Goal: Task Accomplishment & Management: Use online tool/utility

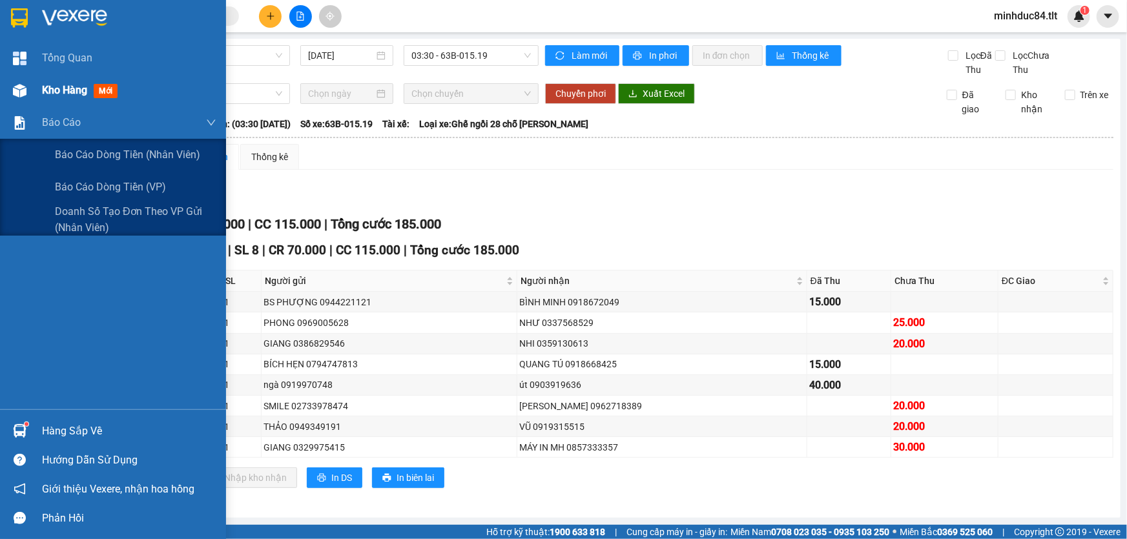
click at [52, 90] on span "Kho hàng" at bounding box center [64, 90] width 45 height 12
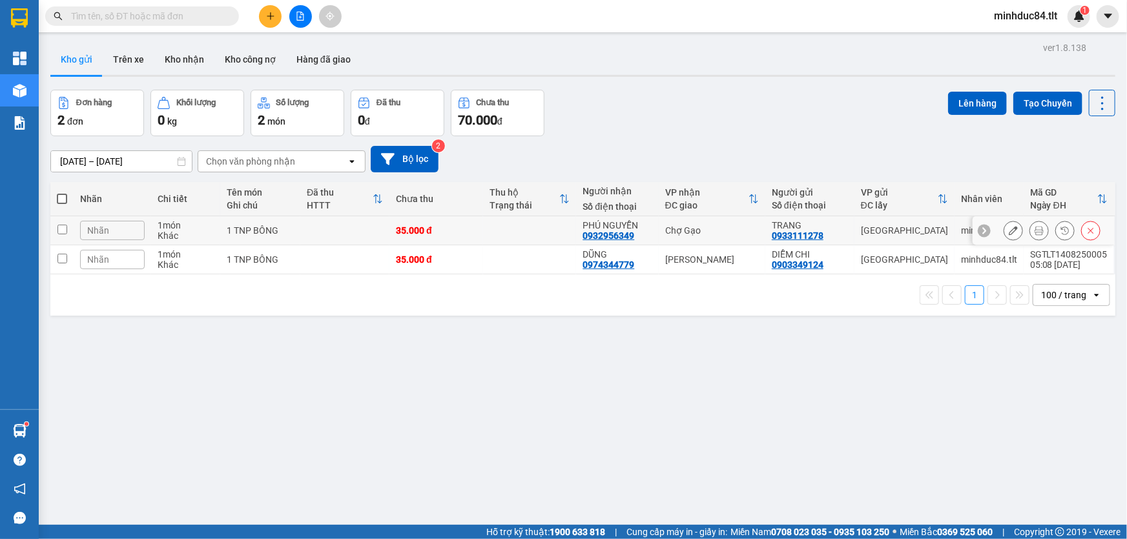
click at [340, 230] on td at bounding box center [344, 230] width 89 height 29
checkbox input "true"
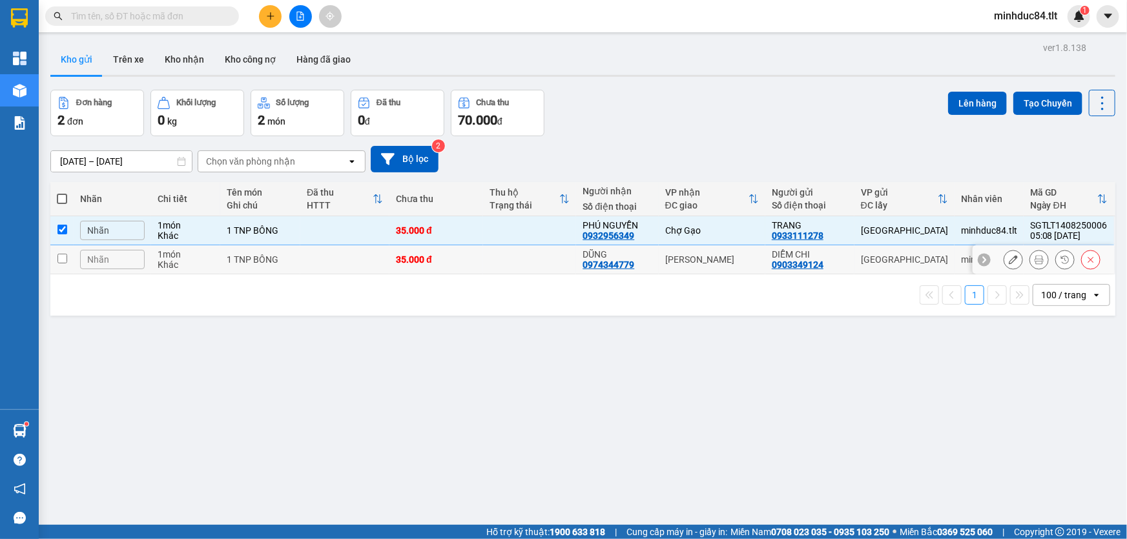
click at [321, 259] on td at bounding box center [344, 259] width 89 height 29
checkbox input "true"
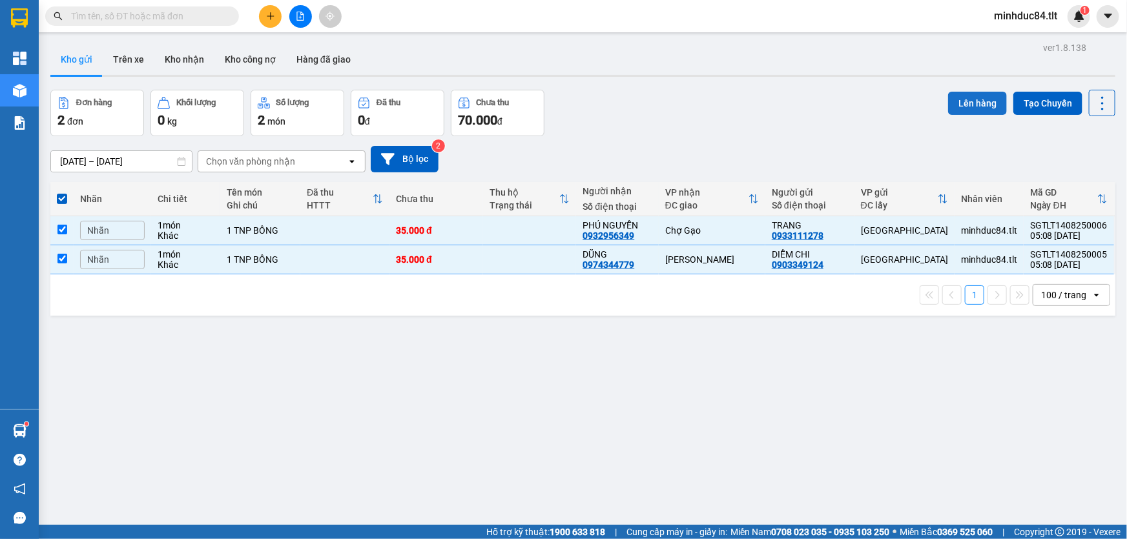
click at [974, 99] on button "Lên hàng" at bounding box center [977, 103] width 59 height 23
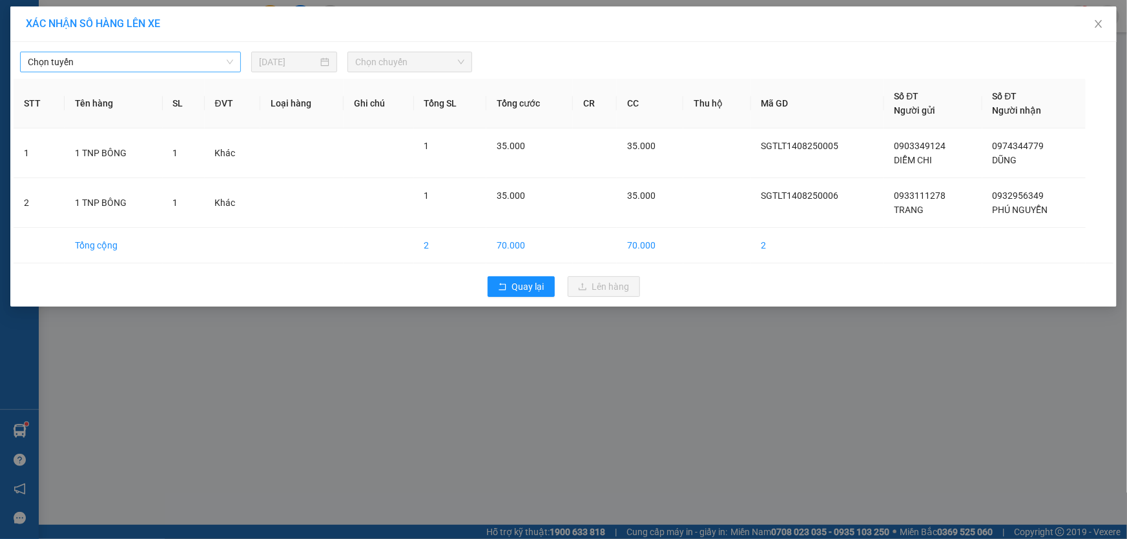
click at [78, 68] on span "Chọn tuyến" at bounding box center [130, 61] width 205 height 19
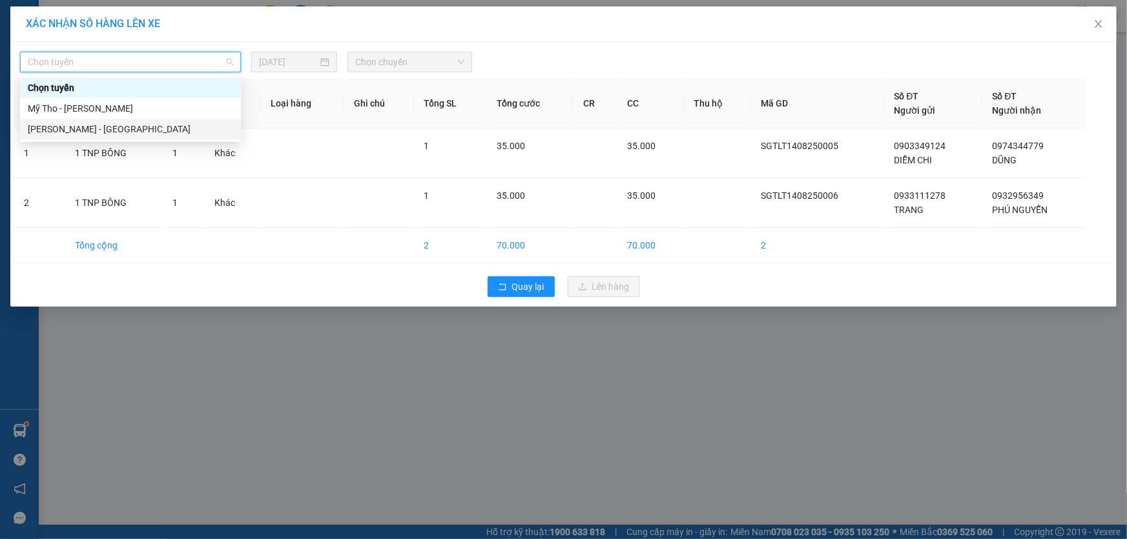
click at [74, 133] on div "[PERSON_NAME] - [GEOGRAPHIC_DATA]" at bounding box center [130, 129] width 205 height 14
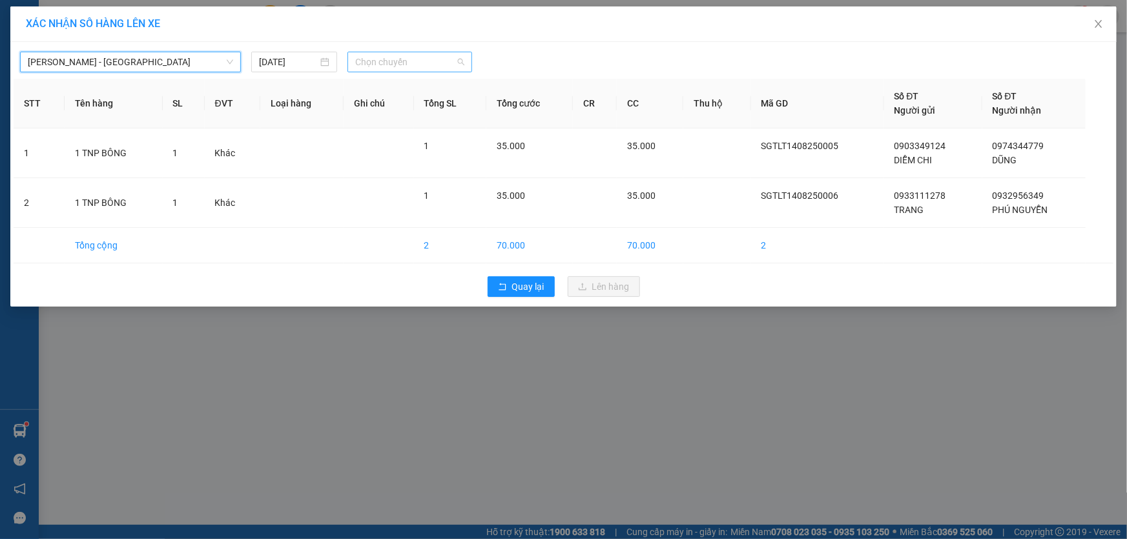
click at [397, 61] on span "Chọn chuyến" at bounding box center [409, 61] width 109 height 19
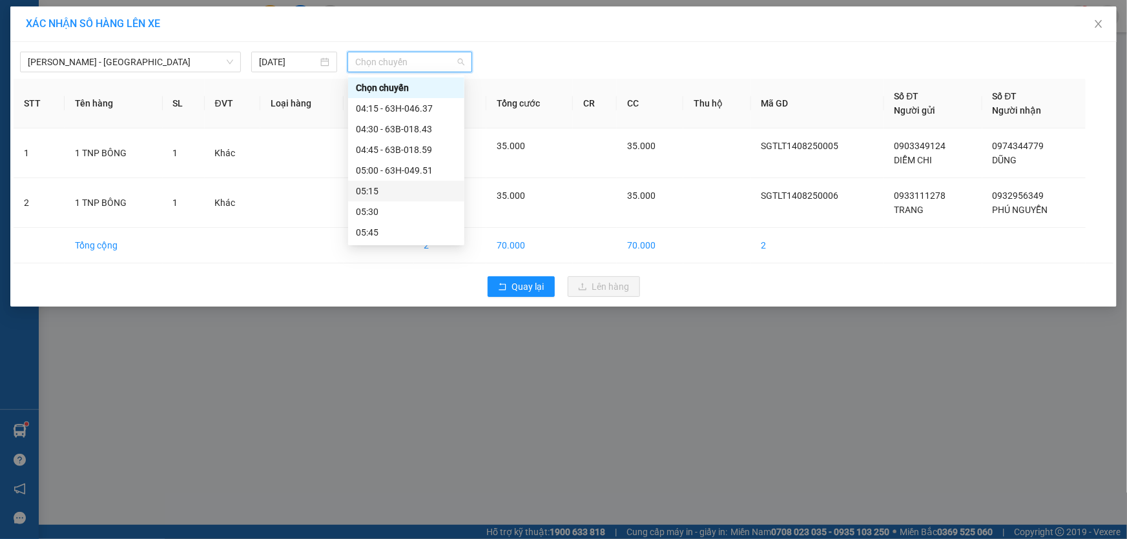
click at [396, 188] on div "05:15" at bounding box center [406, 191] width 101 height 14
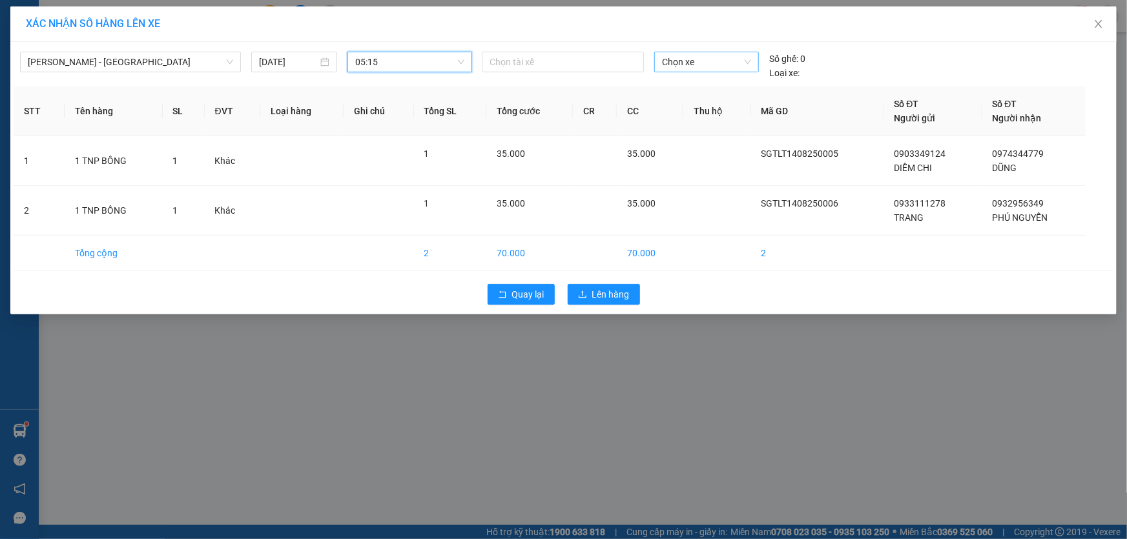
click at [682, 54] on span "Chọn xe" at bounding box center [706, 61] width 89 height 19
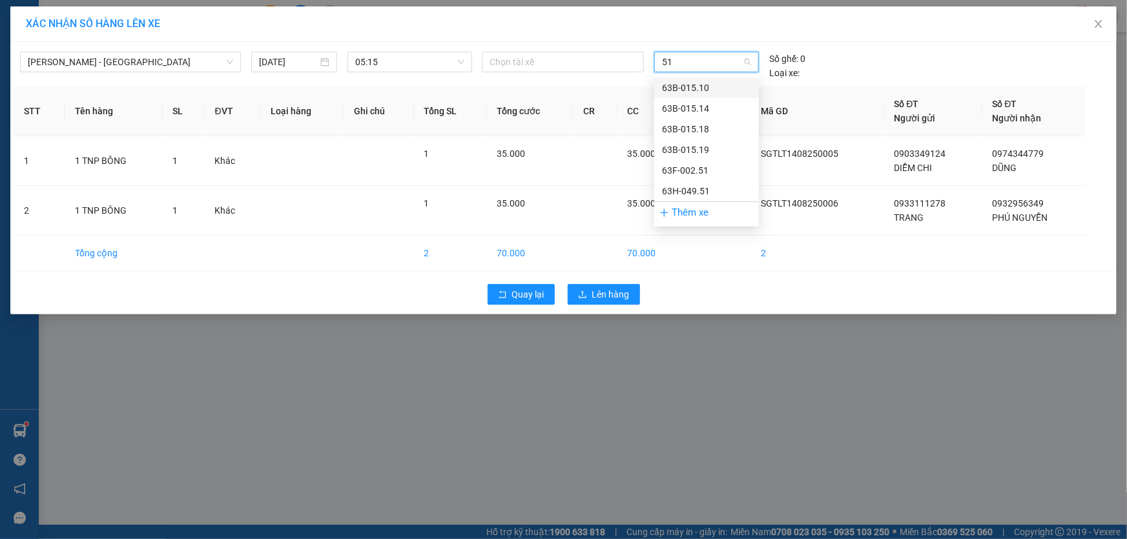
type input "519"
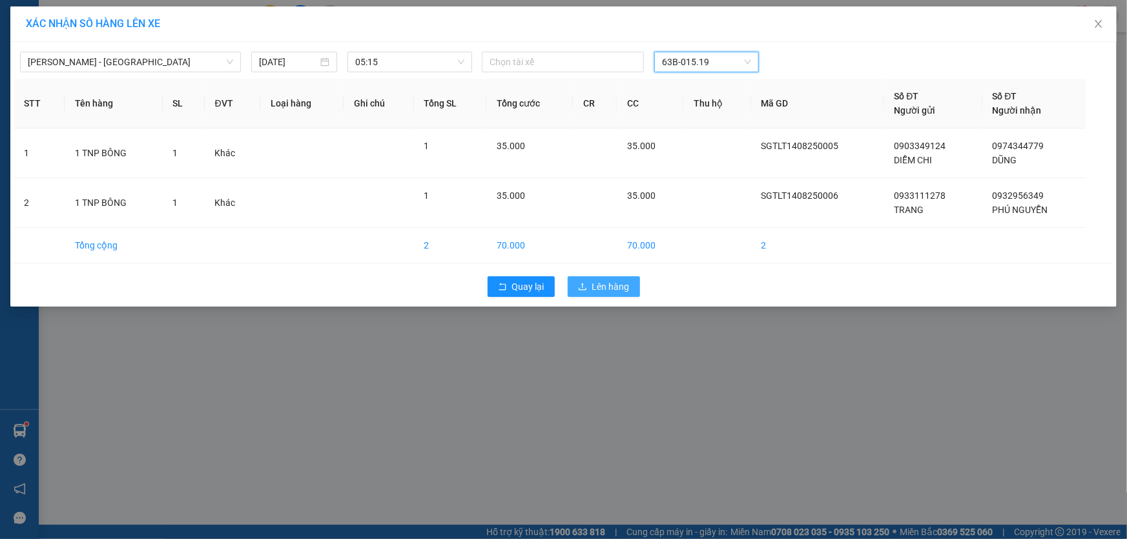
click at [600, 295] on button "Lên hàng" at bounding box center [604, 287] width 72 height 21
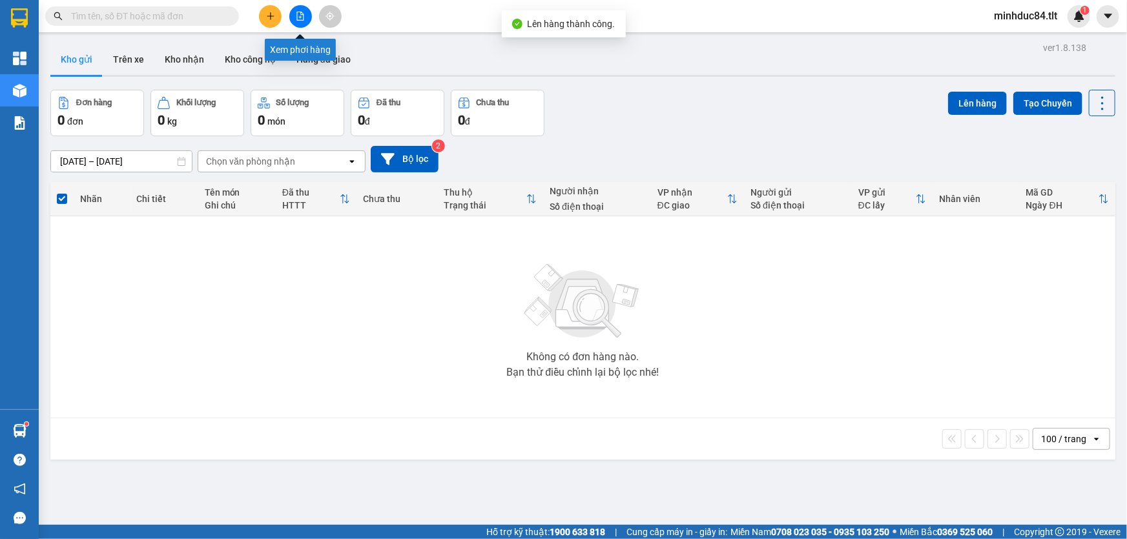
click at [299, 17] on icon "file-add" at bounding box center [300, 16] width 9 height 9
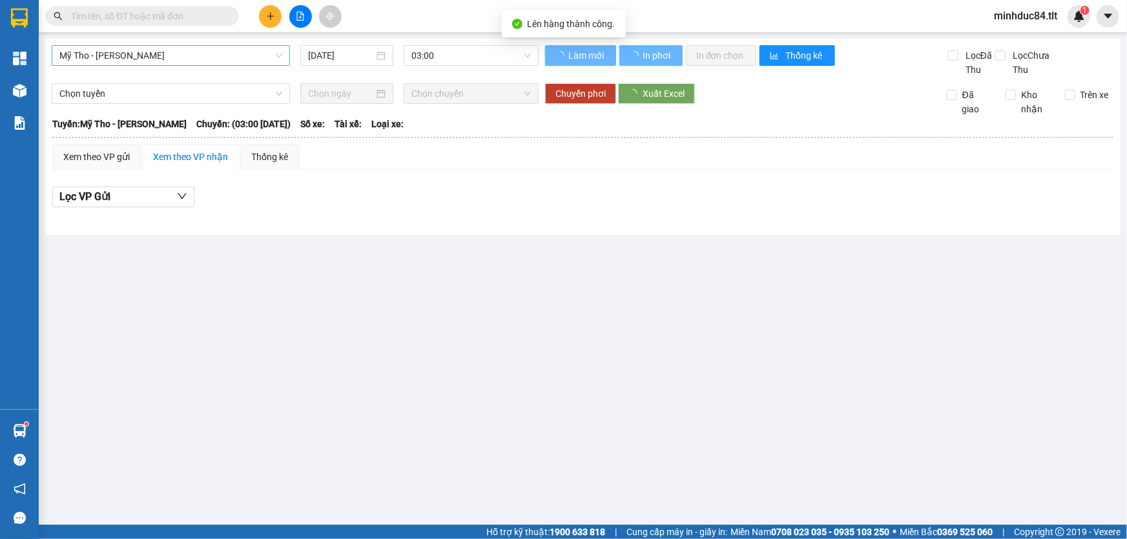
click at [132, 47] on span "Mỹ Tho - [PERSON_NAME]" at bounding box center [170, 55] width 223 height 19
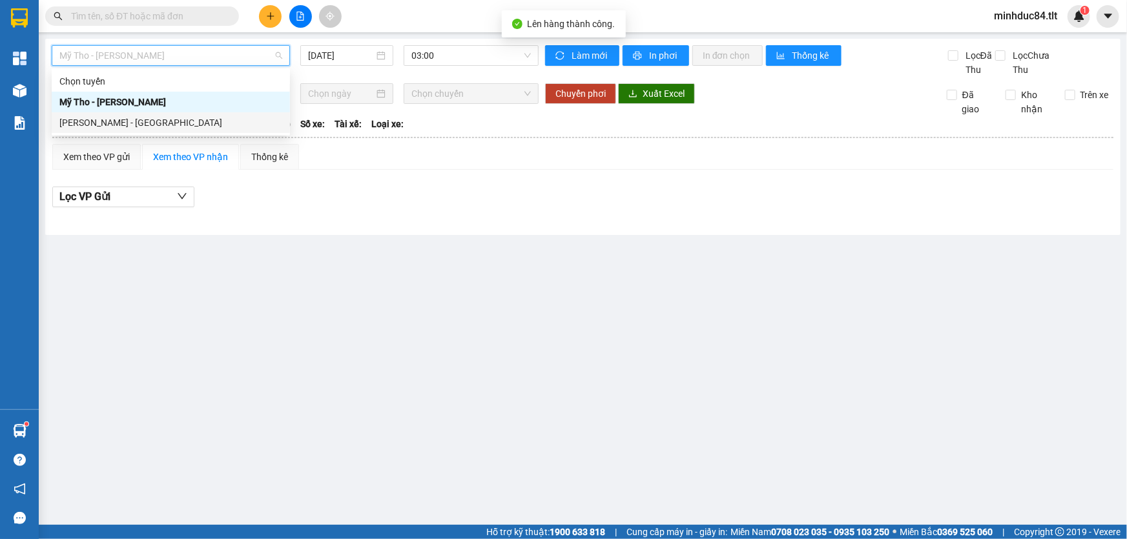
click at [128, 123] on div "[PERSON_NAME] - [GEOGRAPHIC_DATA]" at bounding box center [170, 123] width 223 height 14
type input "[DATE]"
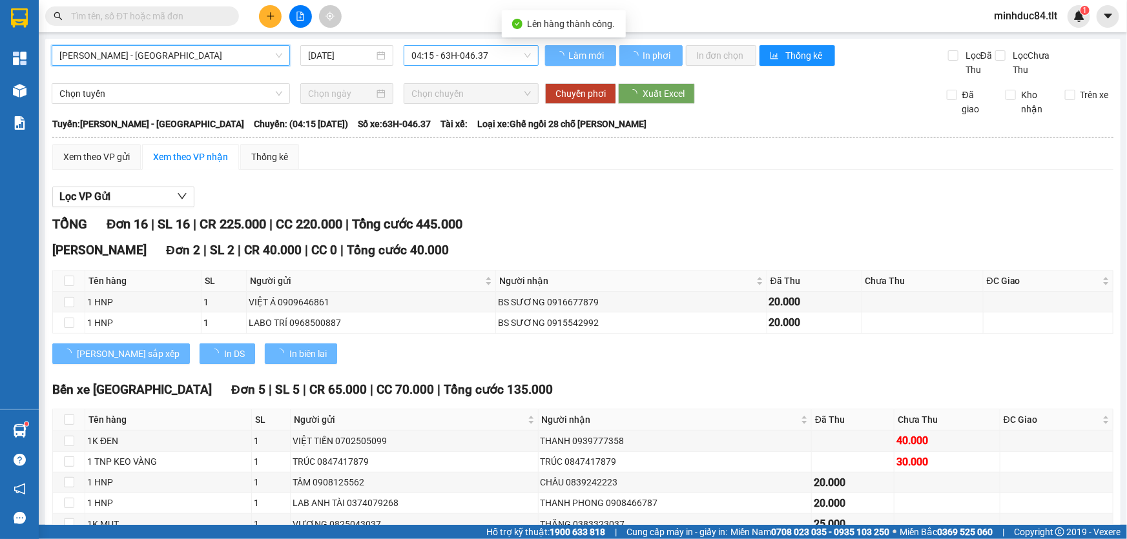
click at [445, 54] on span "04:15 - 63H-046.37" at bounding box center [472, 55] width 120 height 19
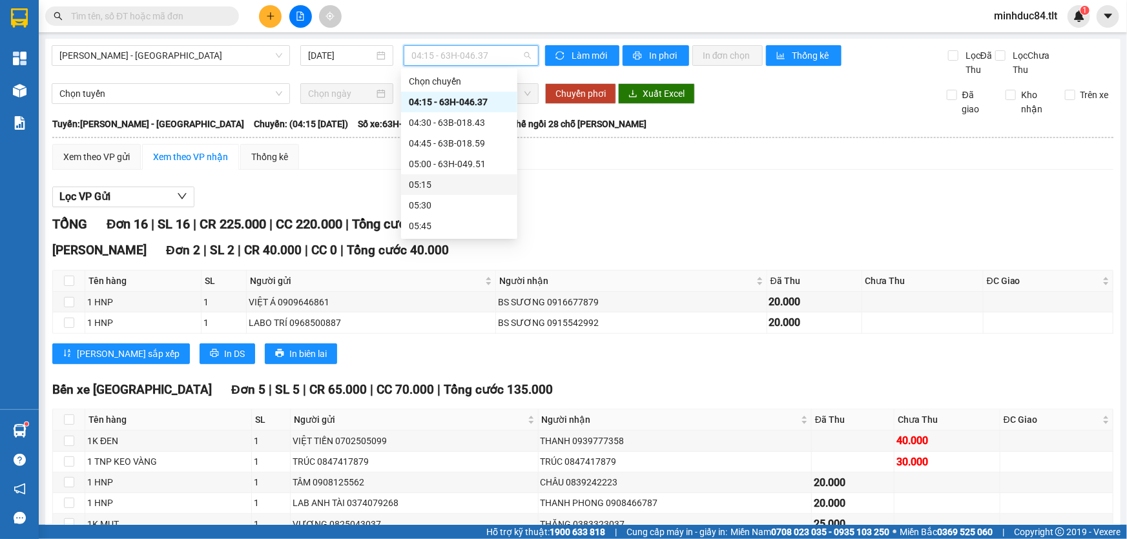
click at [448, 183] on div "05:15" at bounding box center [459, 185] width 101 height 14
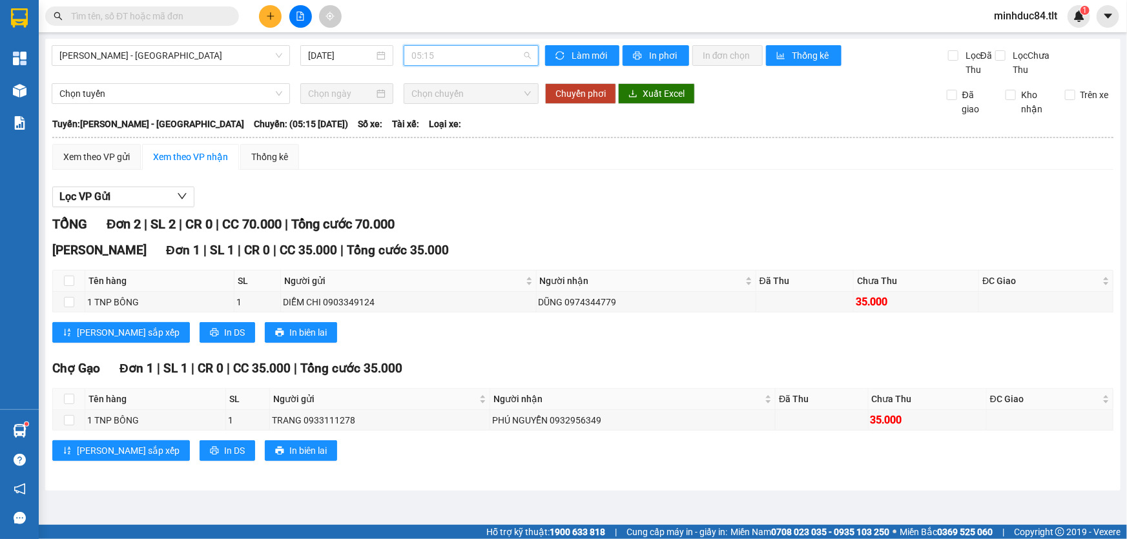
click at [441, 58] on span "05:15" at bounding box center [472, 55] width 120 height 19
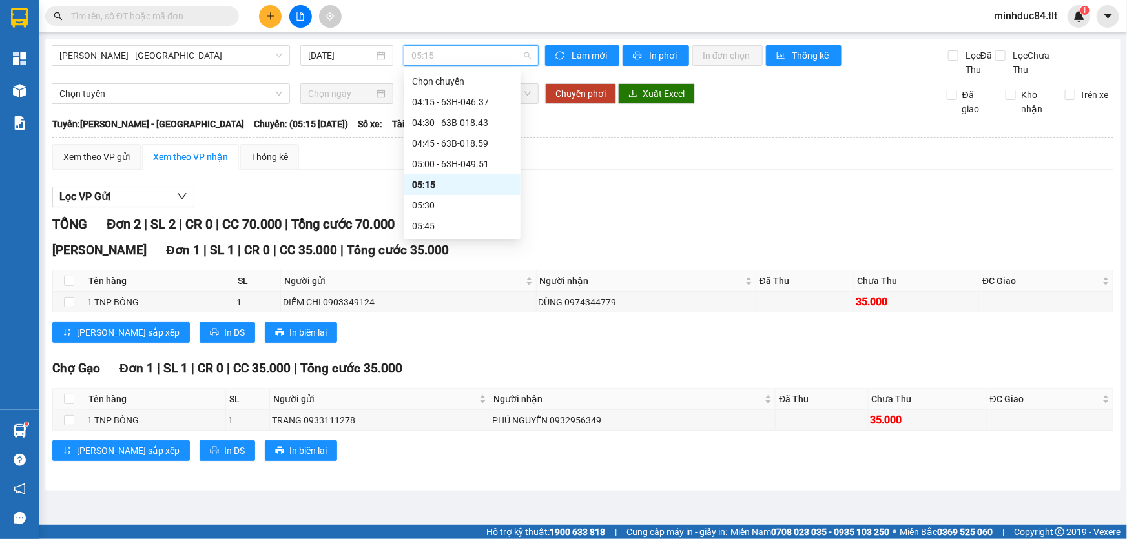
click at [449, 201] on div "05:30" at bounding box center [462, 205] width 101 height 14
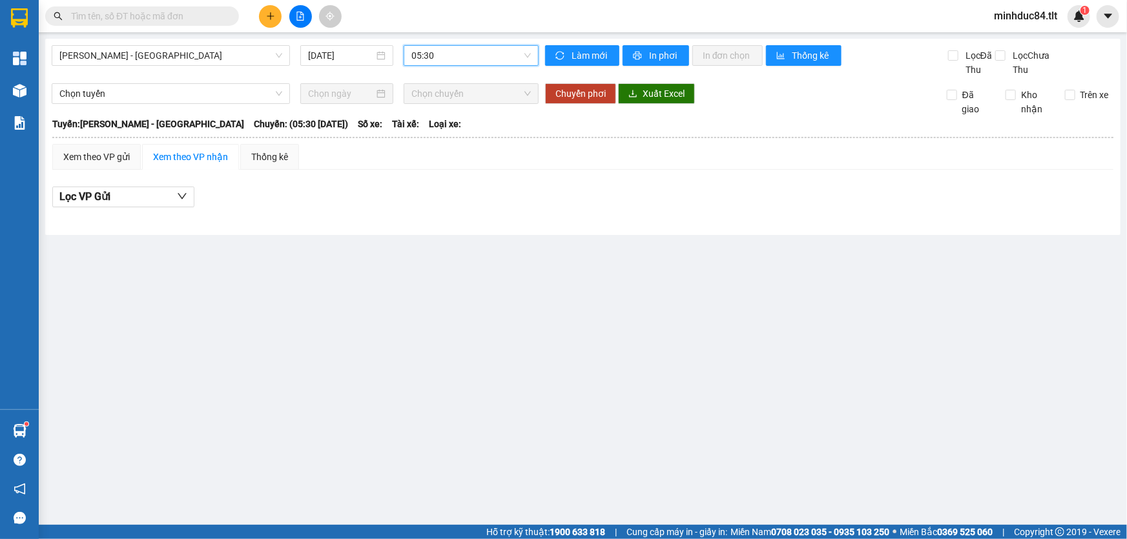
drag, startPoint x: 464, startPoint y: 58, endPoint x: 461, endPoint y: 94, distance: 36.3
click at [464, 57] on span "05:30" at bounding box center [472, 55] width 120 height 19
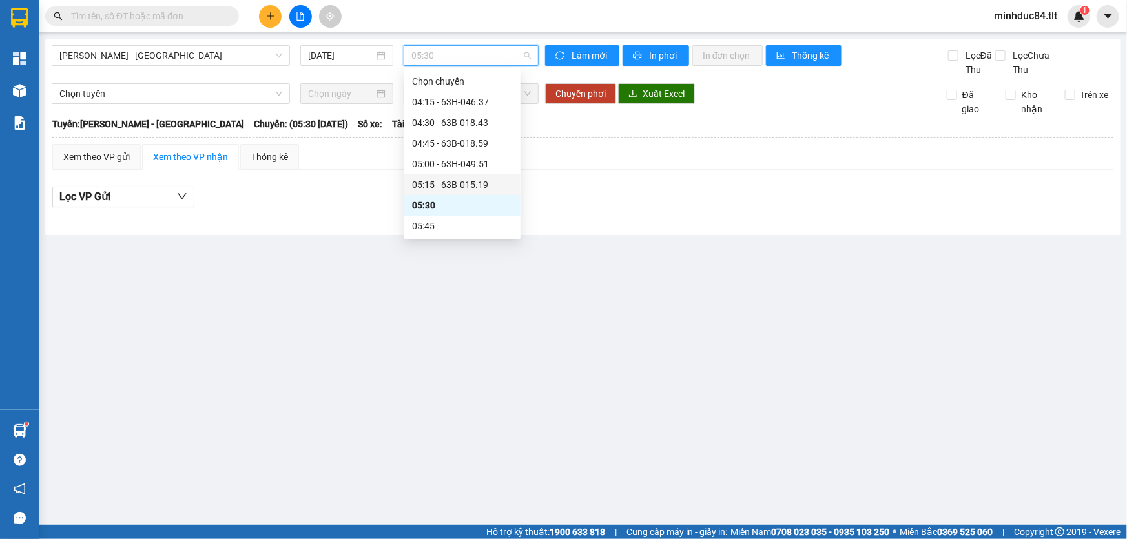
click at [452, 187] on div "05:15 - 63B-015.19" at bounding box center [462, 185] width 101 height 14
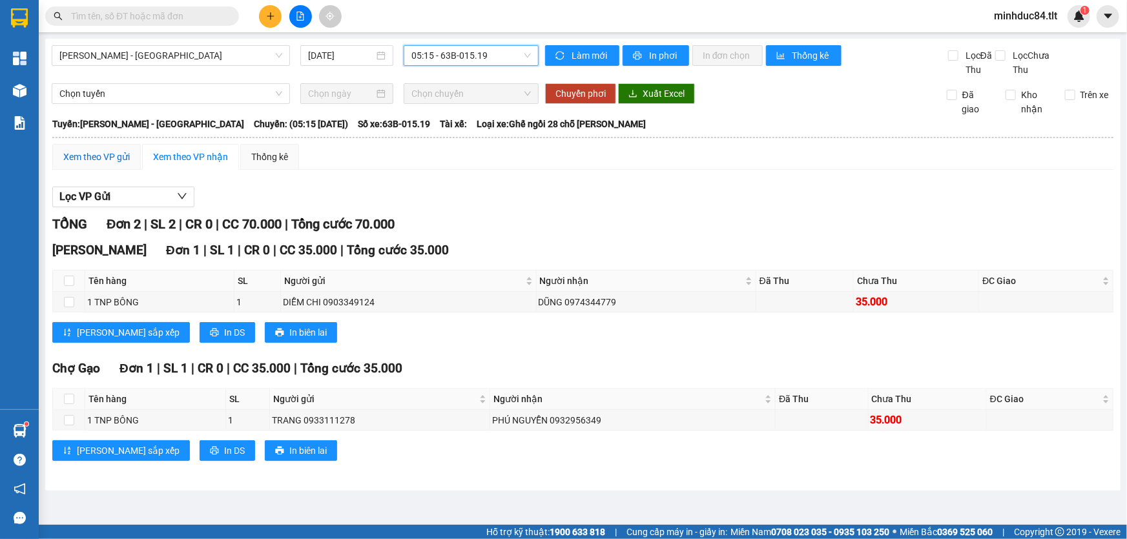
click at [105, 152] on div "Xem theo VP gửi" at bounding box center [96, 157] width 67 height 14
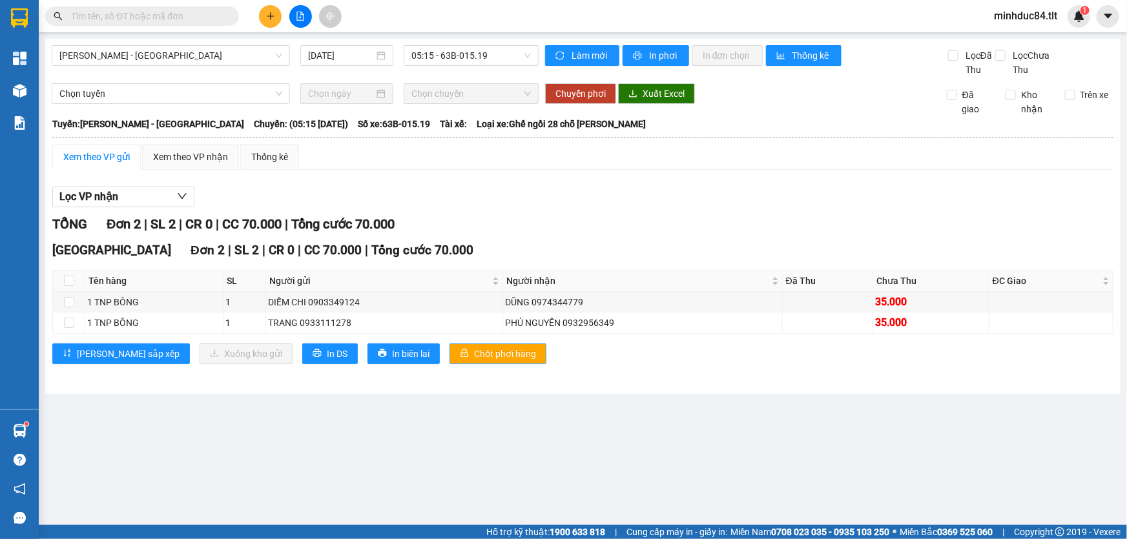
click at [474, 348] on span "Chốt phơi hàng" at bounding box center [505, 354] width 62 height 14
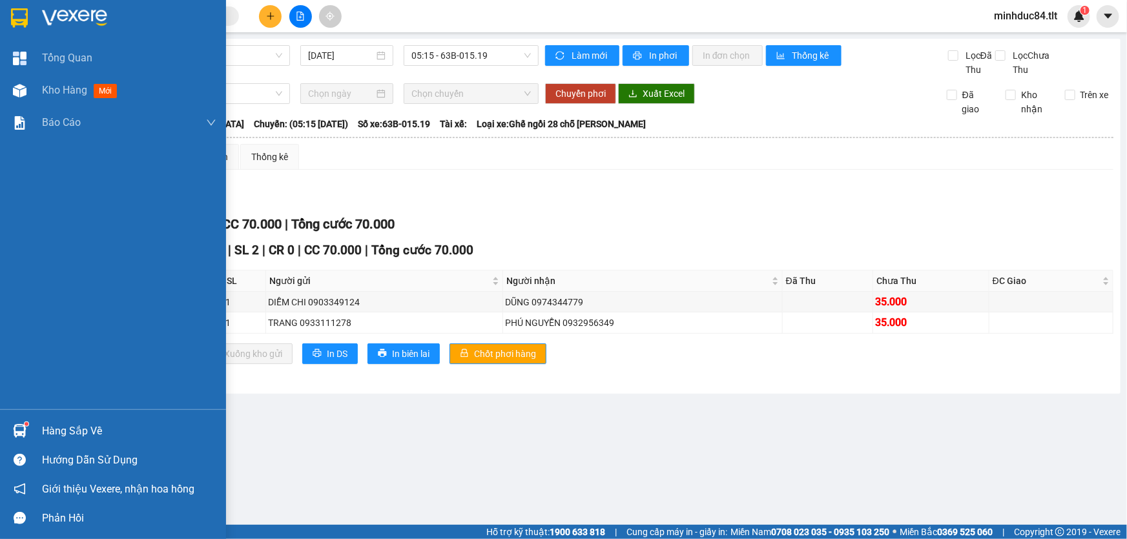
click at [50, 413] on div "Hàng sắp về Hướng dẫn sử dụng Giới thiệu Vexere, nhận hoa hồng Phản hồi" at bounding box center [113, 471] width 226 height 123
click at [48, 423] on div "Hàng sắp về" at bounding box center [129, 431] width 174 height 19
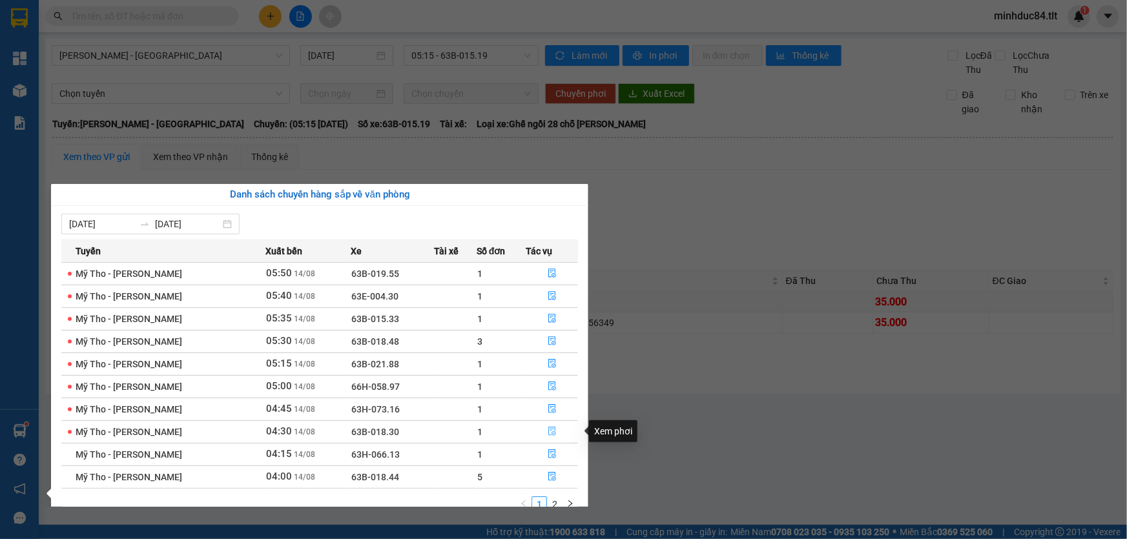
click at [554, 427] on icon "file-done" at bounding box center [552, 431] width 9 height 9
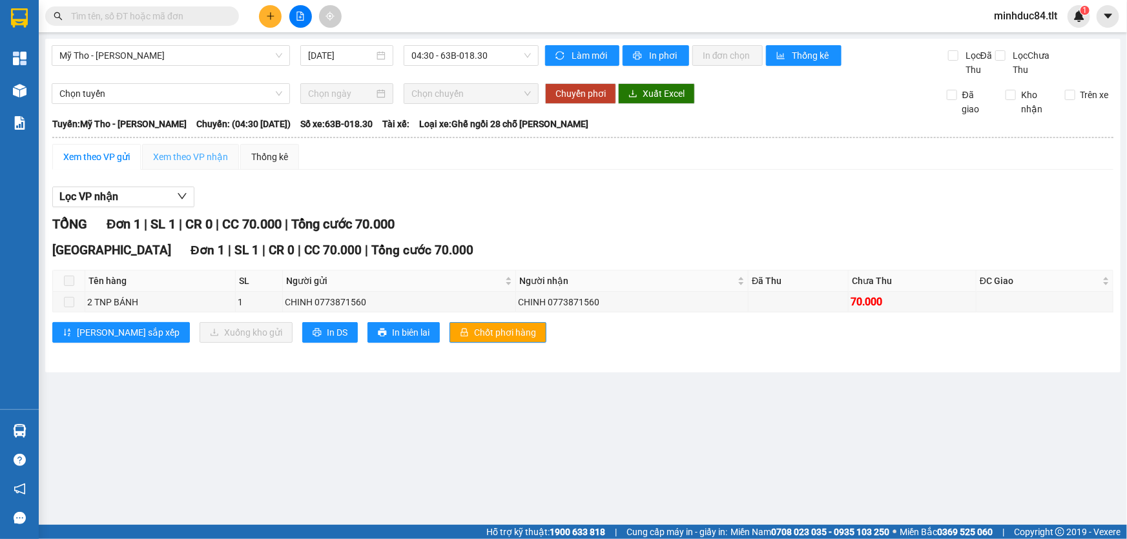
click at [177, 148] on div "Xem theo VP nhận" at bounding box center [190, 157] width 97 height 26
click at [71, 282] on input "checkbox" at bounding box center [69, 281] width 10 height 10
checkbox input "true"
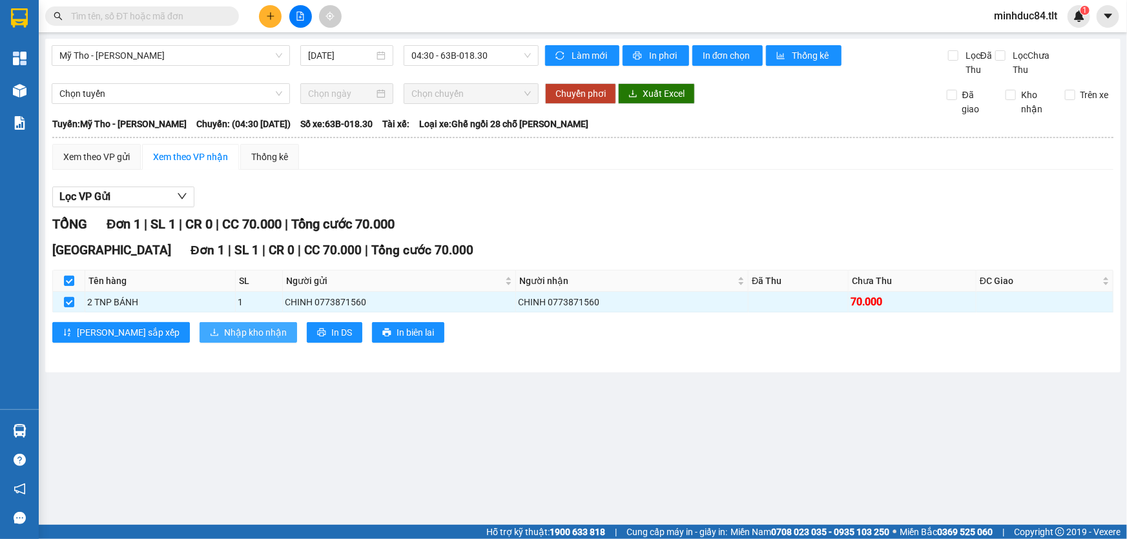
click at [224, 330] on span "Nhập kho nhận" at bounding box center [255, 333] width 63 height 14
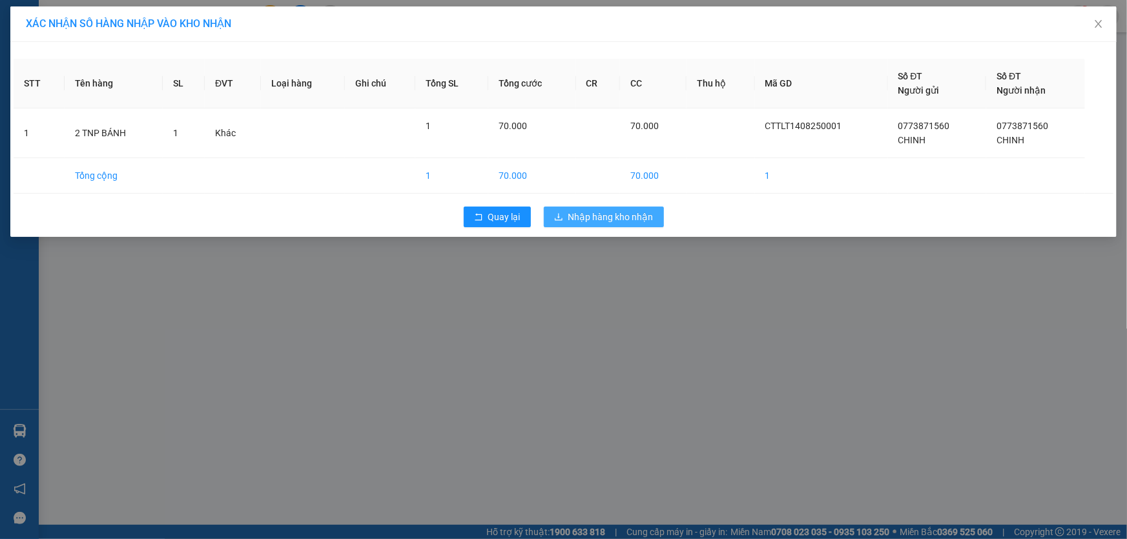
click at [594, 204] on div "Quay lại Nhập hàng kho nhận" at bounding box center [564, 217] width 1100 height 34
click at [599, 216] on span "Nhập hàng kho nhận" at bounding box center [611, 217] width 85 height 14
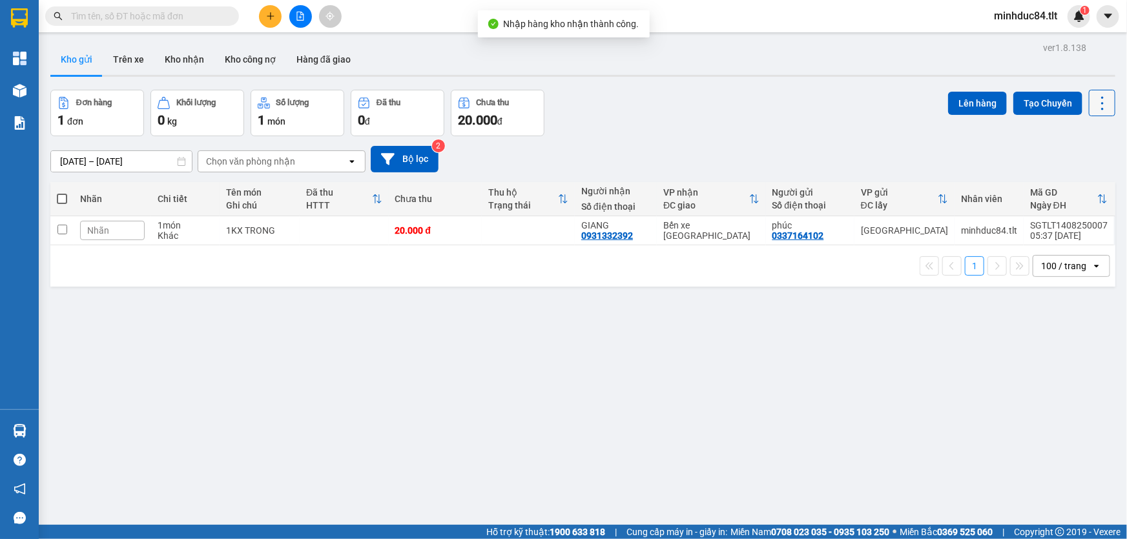
drag, startPoint x: 1092, startPoint y: 103, endPoint x: 1094, endPoint y: 112, distance: 8.8
click at [1094, 102] on icon at bounding box center [1103, 103] width 18 height 18
click at [1072, 181] on span "Làm mới" at bounding box center [1076, 184] width 36 height 13
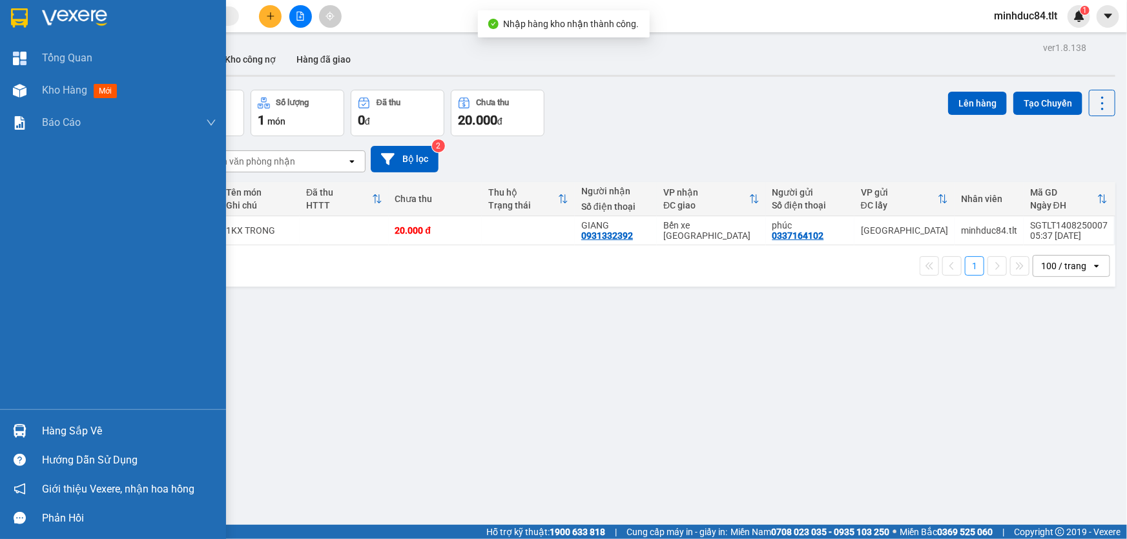
click at [70, 426] on div "Hàng sắp về" at bounding box center [129, 431] width 174 height 19
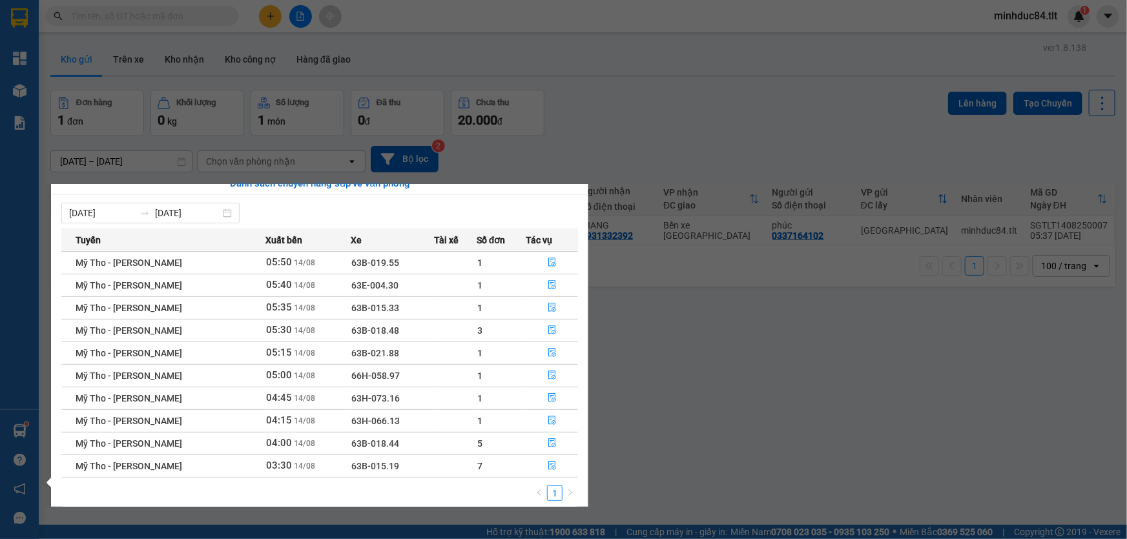
scroll to position [20, 0]
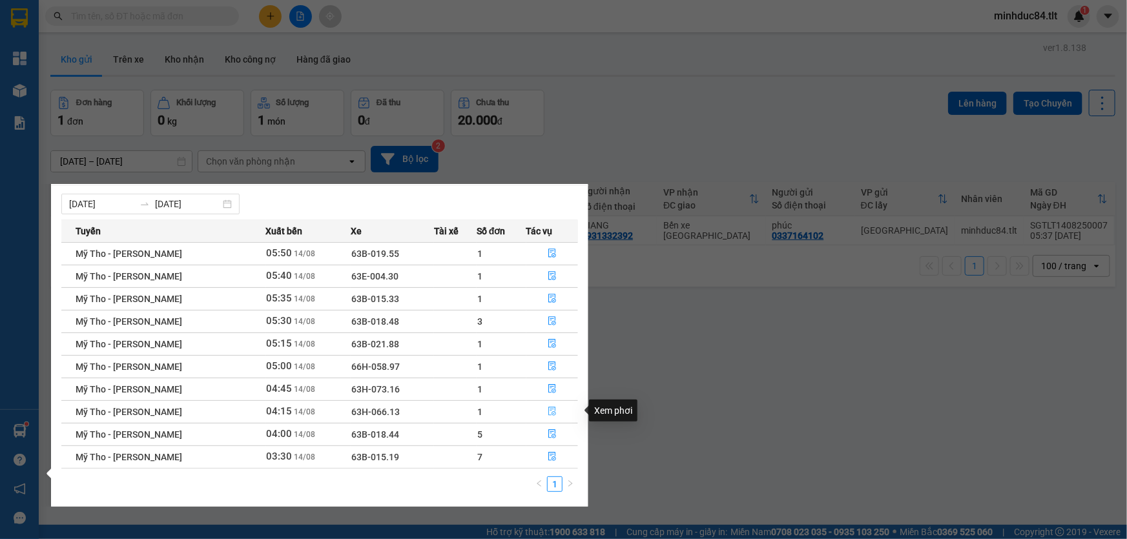
click at [554, 411] on icon "file-done" at bounding box center [552, 411] width 9 height 9
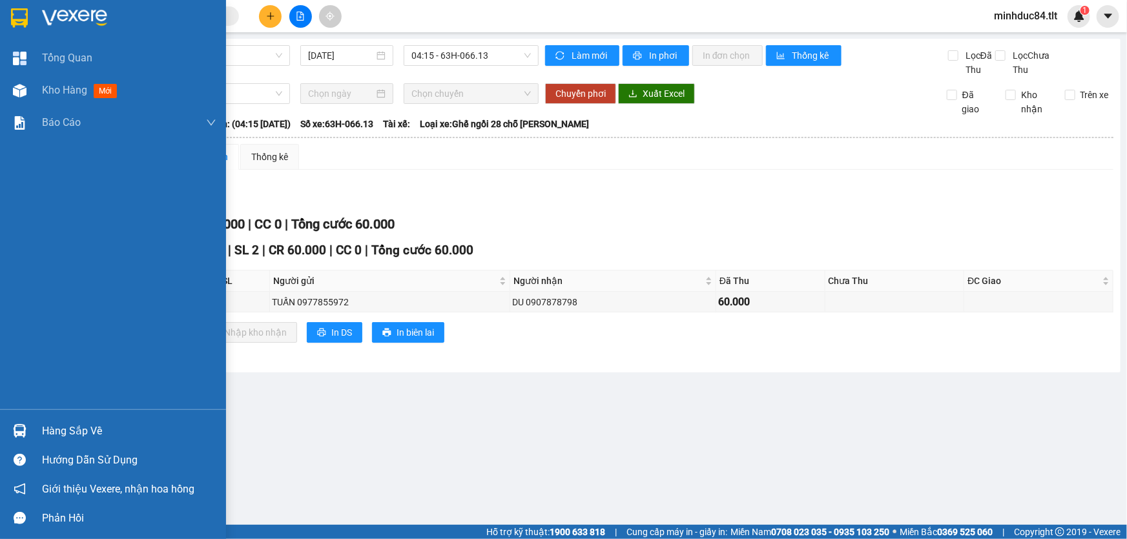
click at [71, 422] on div "Hàng sắp về" at bounding box center [129, 431] width 174 height 19
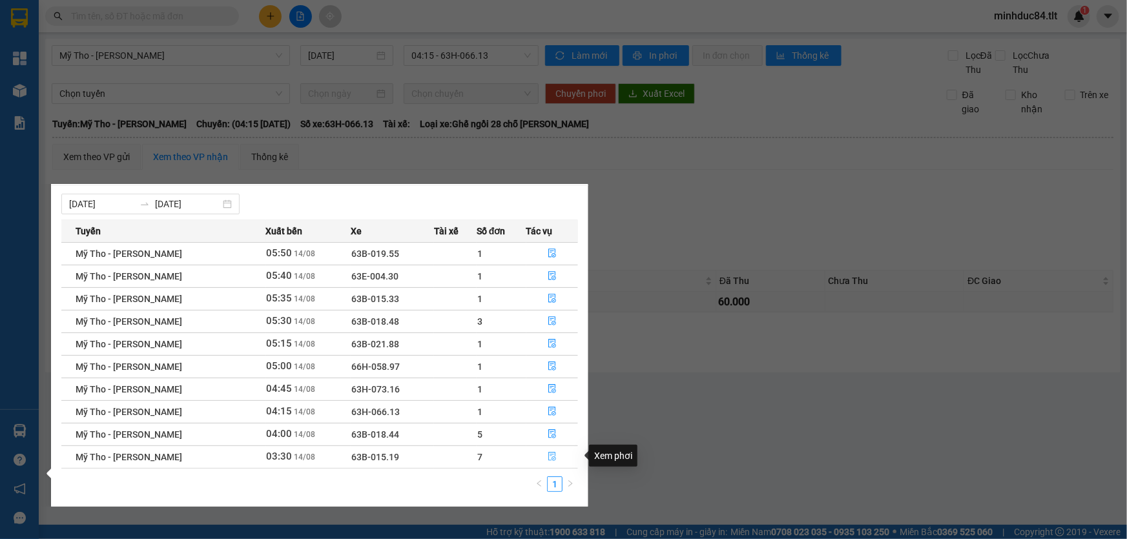
click at [555, 457] on icon "file-done" at bounding box center [552, 456] width 9 height 9
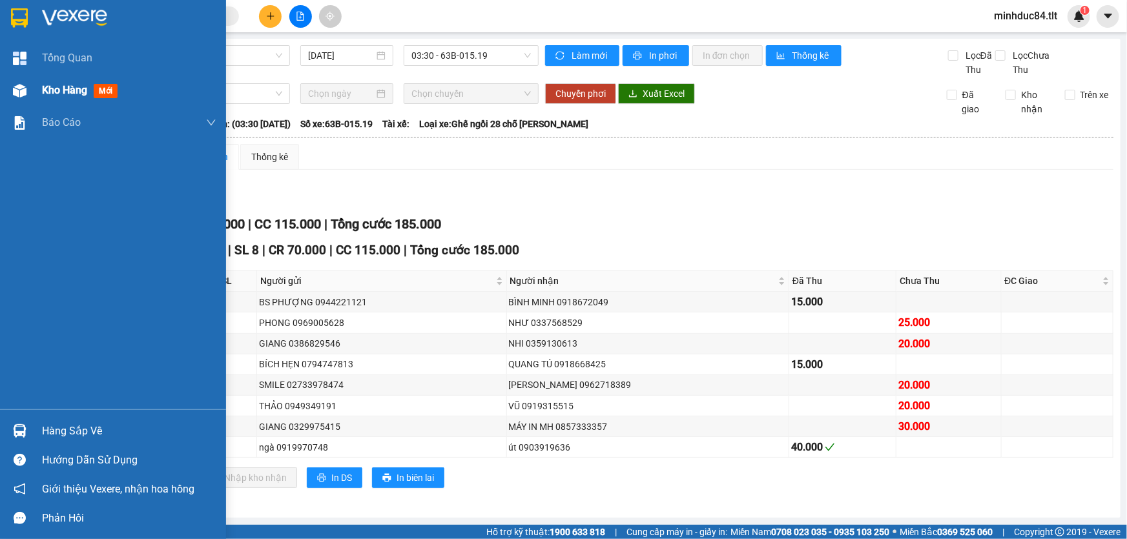
click at [32, 93] on div "Kho hàng mới" at bounding box center [113, 90] width 226 height 32
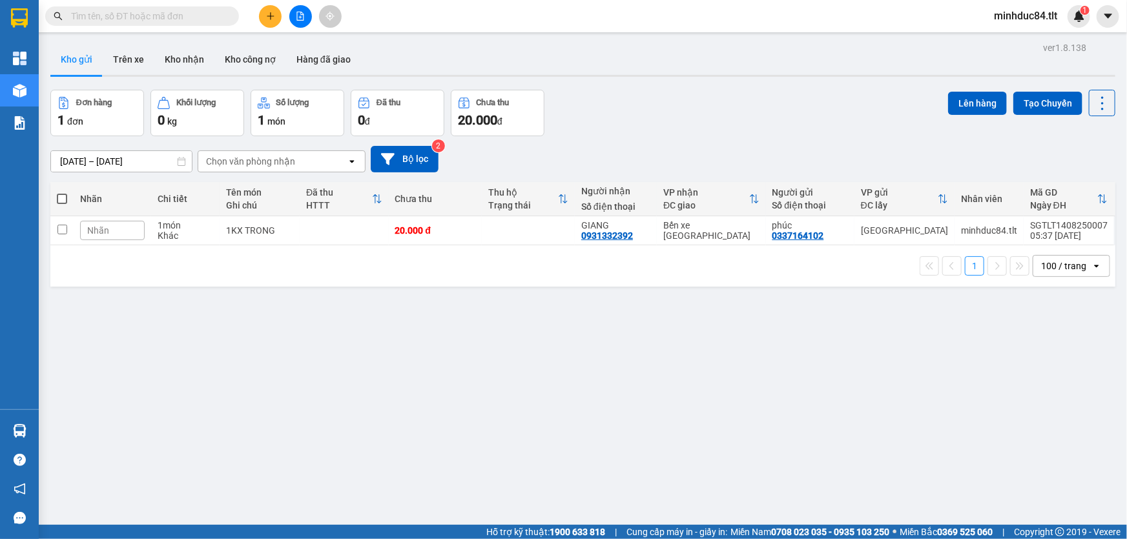
click at [180, 19] on input "text" at bounding box center [147, 16] width 152 height 14
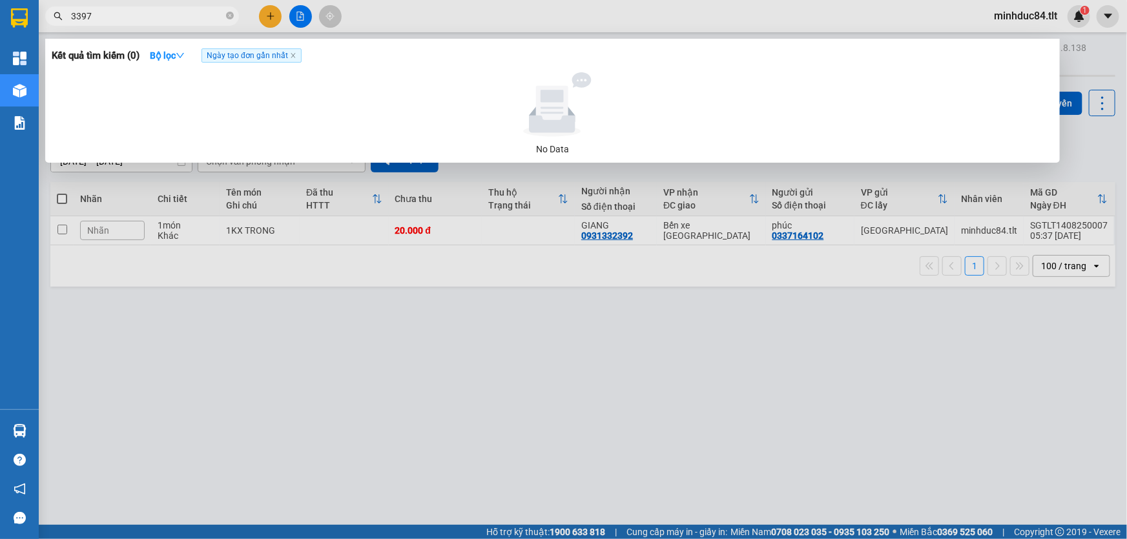
type input "3397"
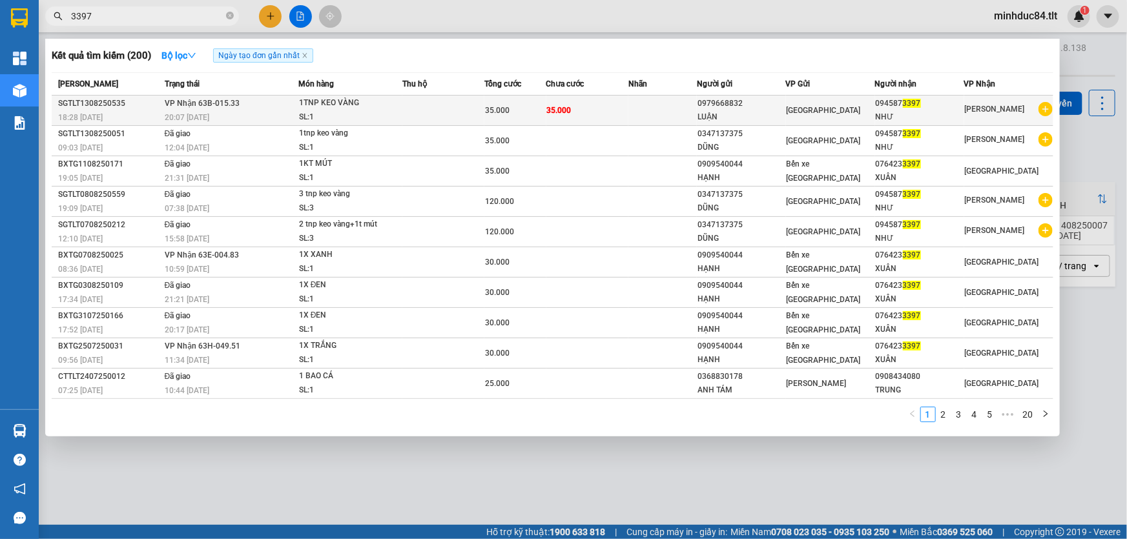
click at [468, 115] on td at bounding box center [443, 111] width 82 height 30
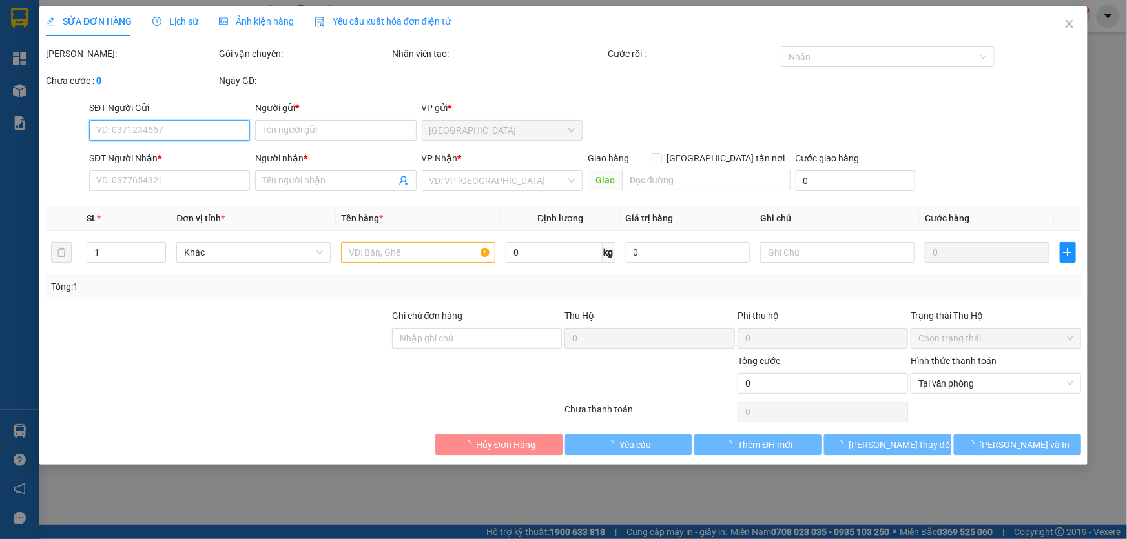
type input "0979668832"
type input "LUẬN"
type input "0945873397"
type input "NHƯ"
type input "35.000"
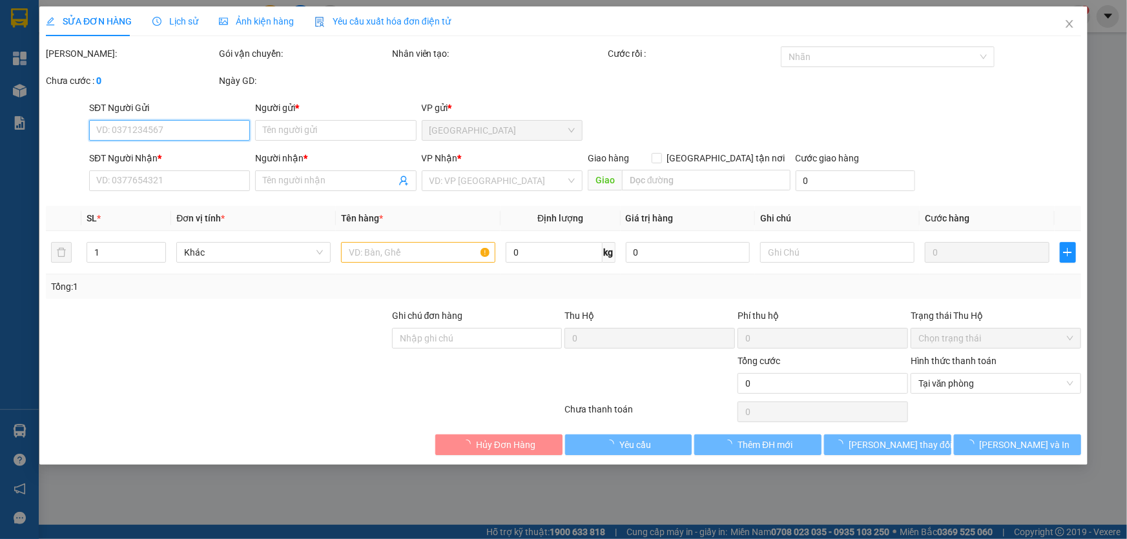
type input "35.000"
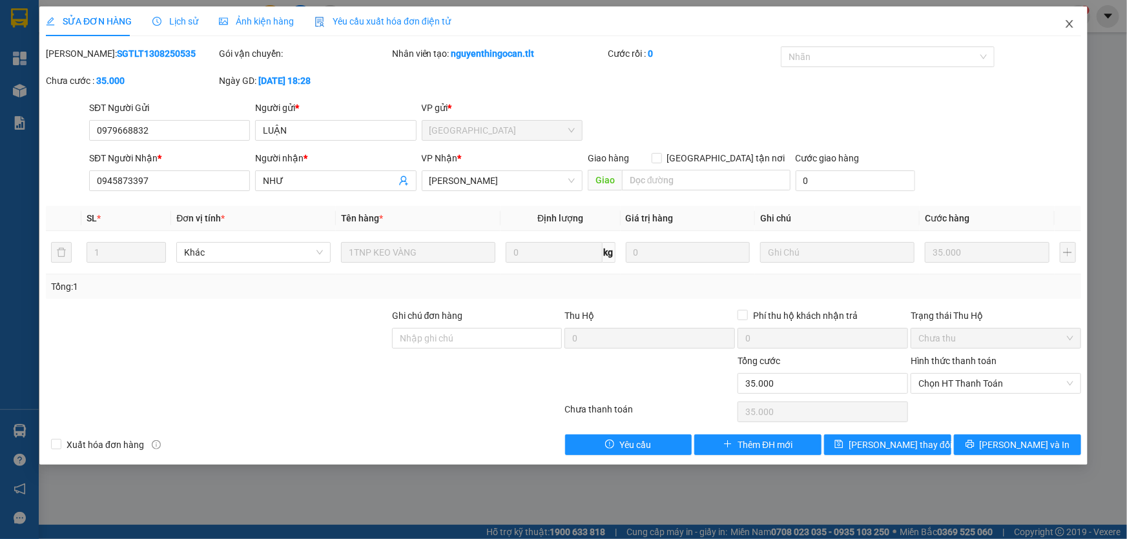
click at [1074, 23] on icon "close" at bounding box center [1070, 24] width 10 height 10
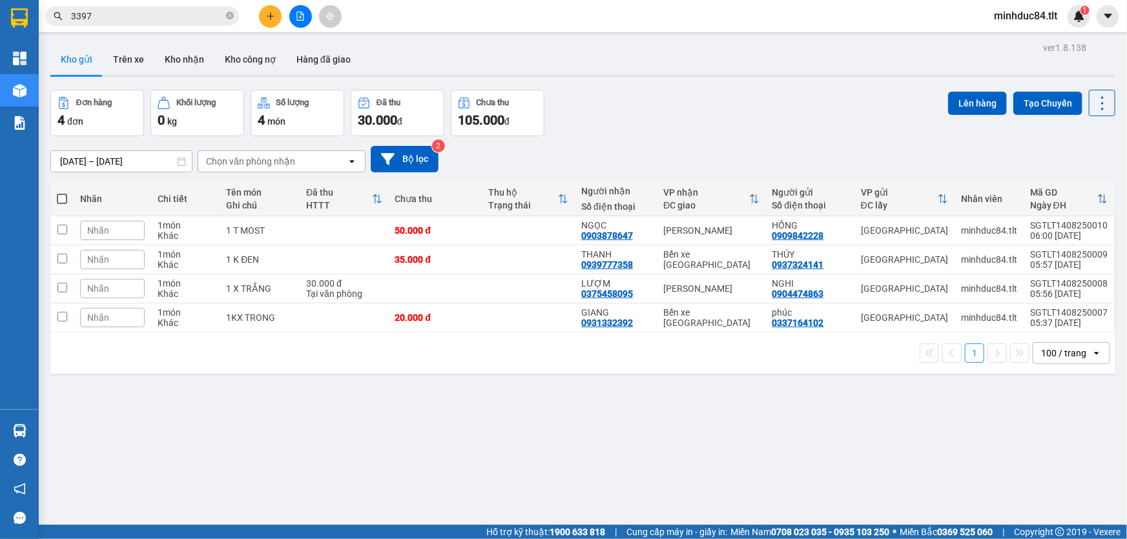
click at [149, 16] on input "3397" at bounding box center [147, 16] width 152 height 14
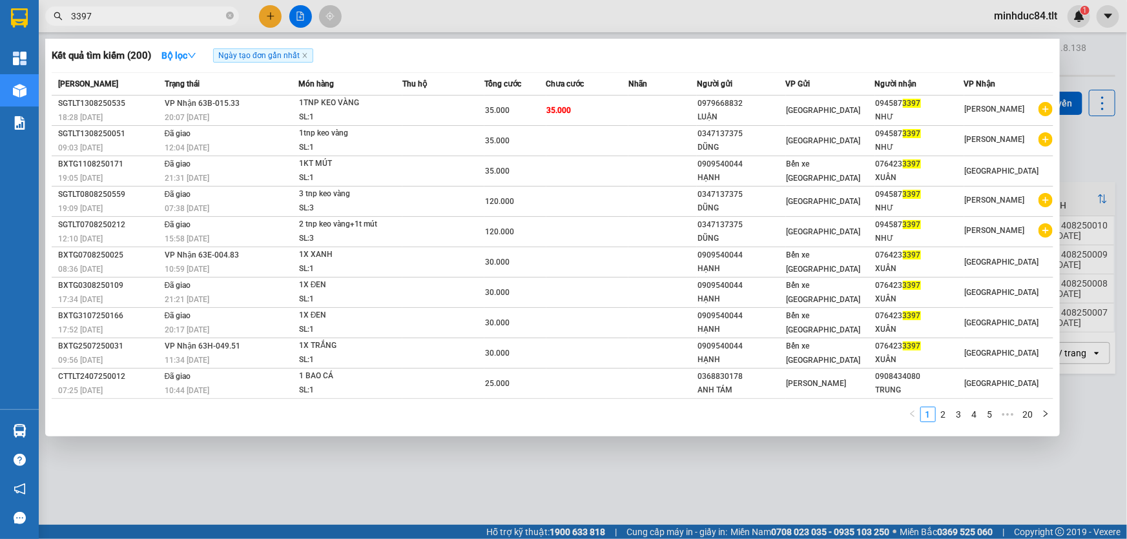
click at [149, 16] on input "3397" at bounding box center [147, 16] width 152 height 14
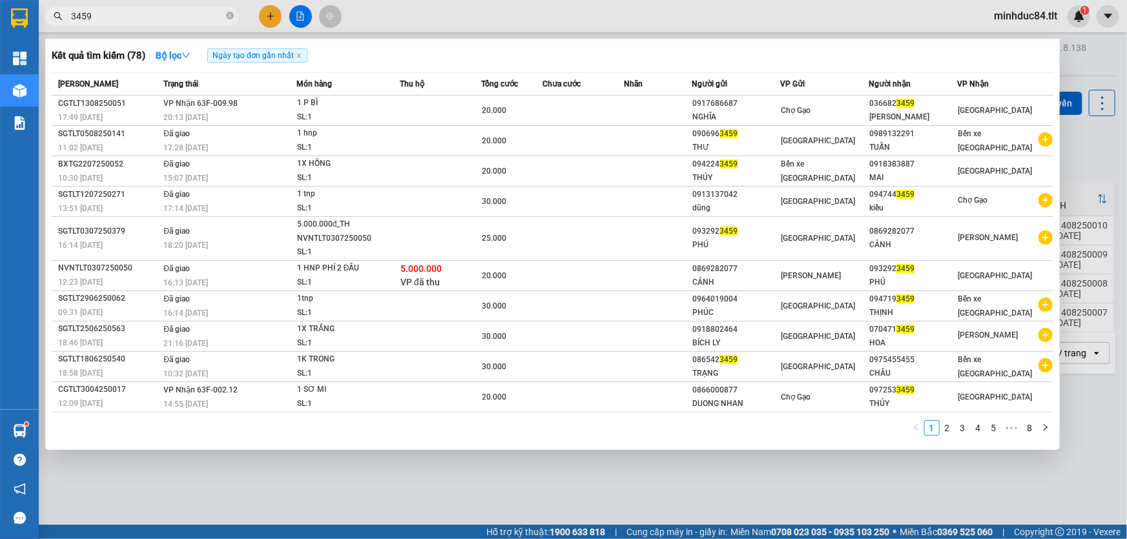
click at [136, 22] on input "3459" at bounding box center [147, 16] width 152 height 14
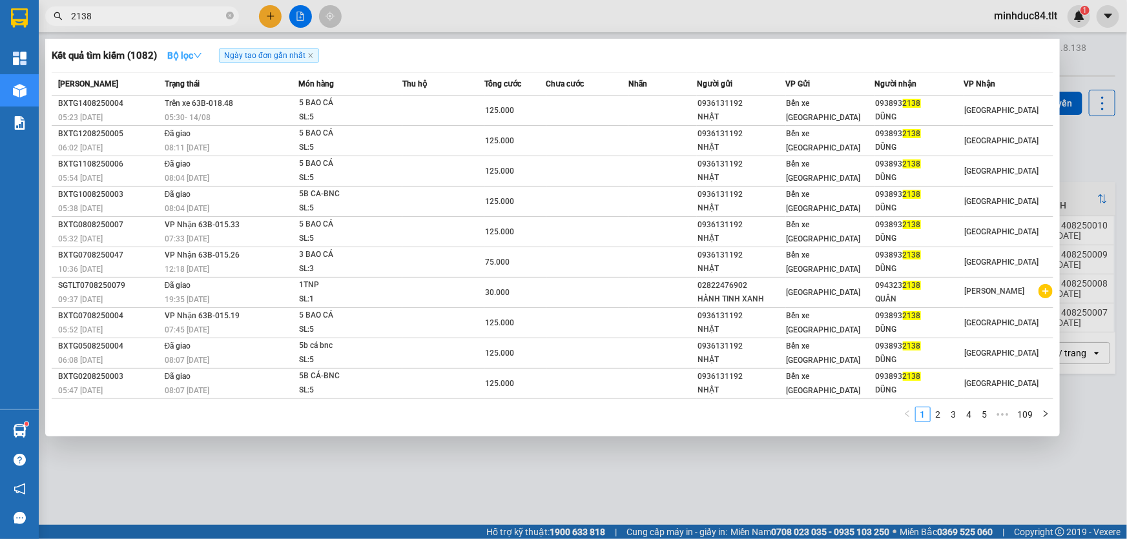
type input "2138"
click at [178, 45] on button "Bộ lọc" at bounding box center [185, 55] width 56 height 21
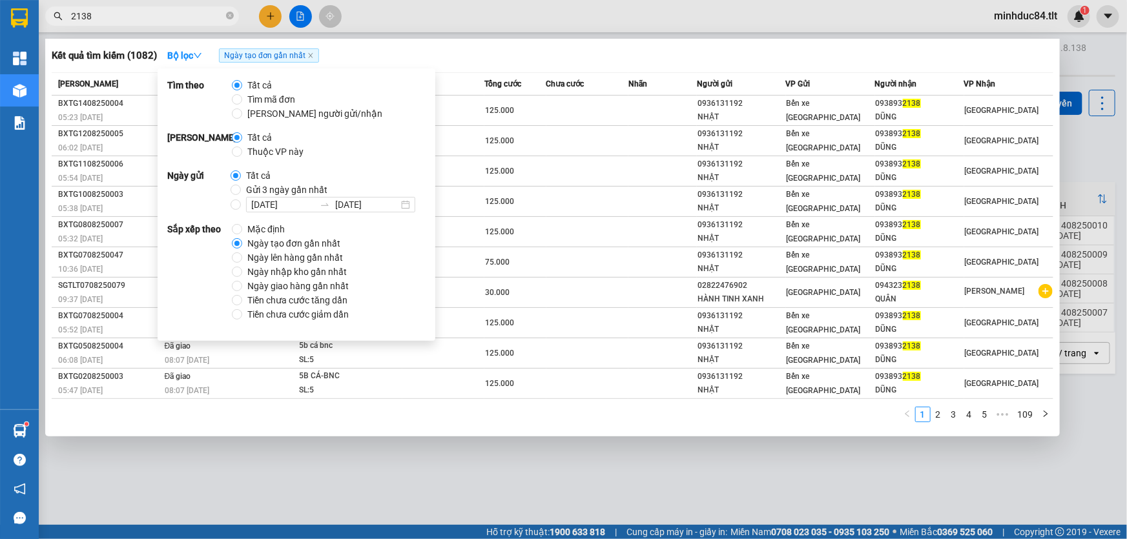
click at [641, 59] on div "Kết quả tìm kiếm ( 1082 ) Bộ lọc Ngày tạo đơn gần nhất" at bounding box center [553, 55] width 1002 height 21
